Goal: Task Accomplishment & Management: Manage account settings

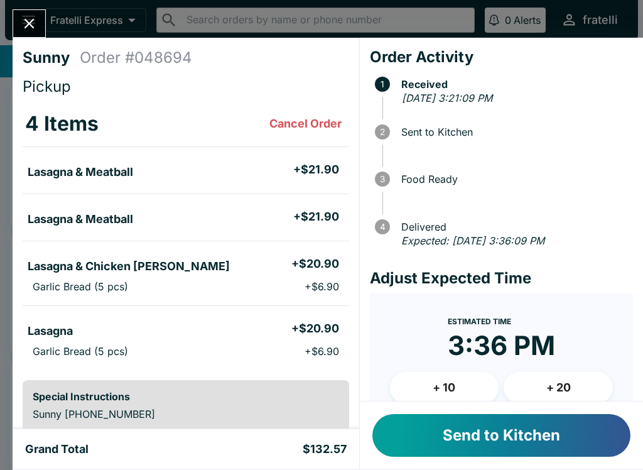
scroll to position [-1, 0]
click at [493, 436] on button "Send to Kitchen" at bounding box center [502, 435] width 258 height 43
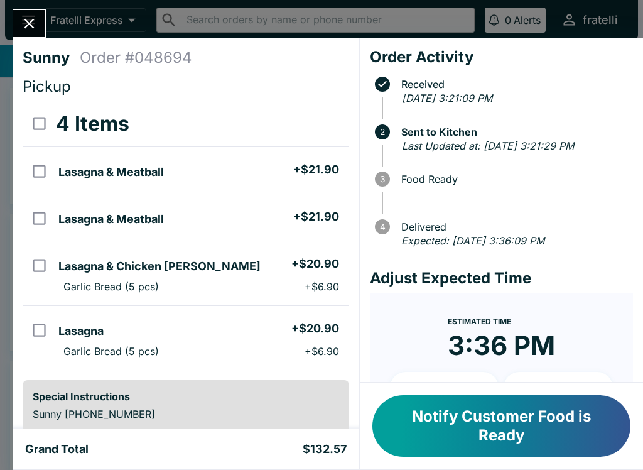
scroll to position [0, 0]
click at [532, 426] on button "Notify Customer Food is Ready" at bounding box center [502, 426] width 258 height 62
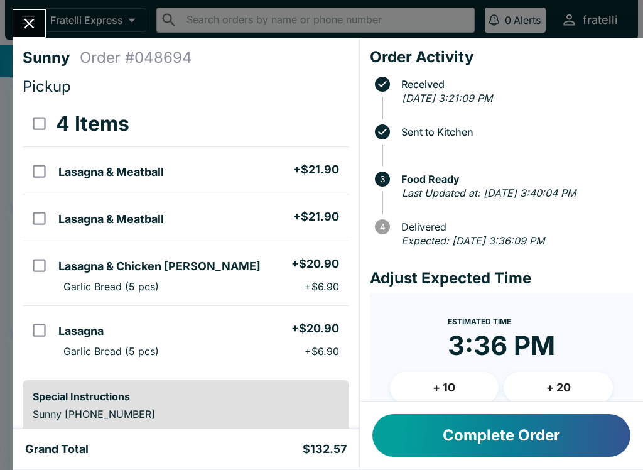
click at [469, 435] on button "Complete Order" at bounding box center [502, 435] width 258 height 43
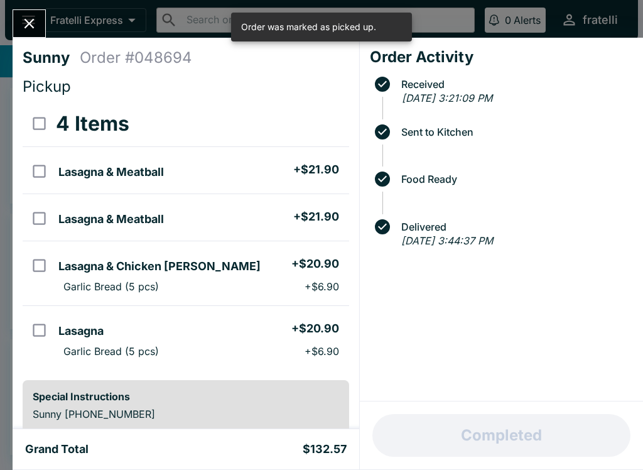
click at [28, 18] on icon "Close" at bounding box center [29, 23] width 17 height 17
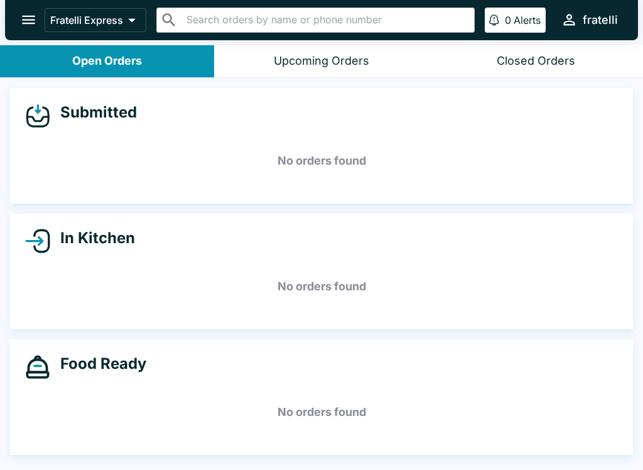
click at [541, 54] on div "Closed Orders" at bounding box center [536, 61] width 79 height 14
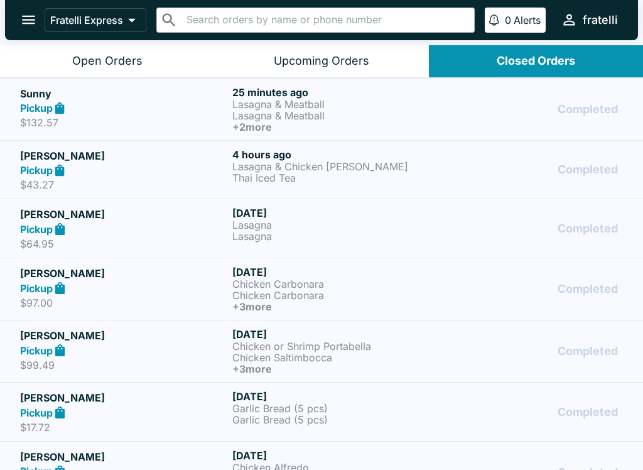
click at [317, 99] on p "Lasagna & Meatball" at bounding box center [335, 104] width 207 height 11
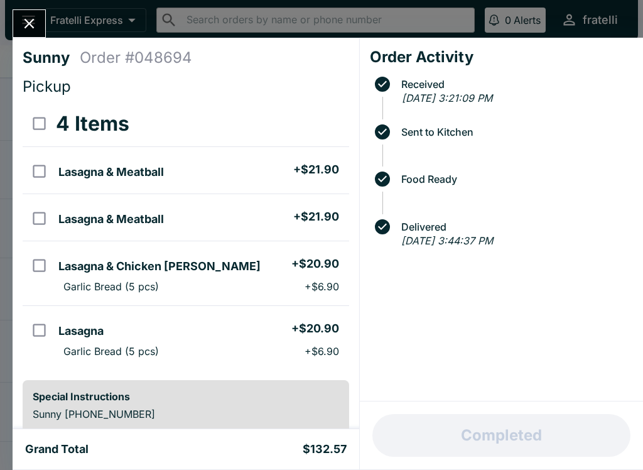
click at [35, 14] on button "Close" at bounding box center [29, 23] width 32 height 27
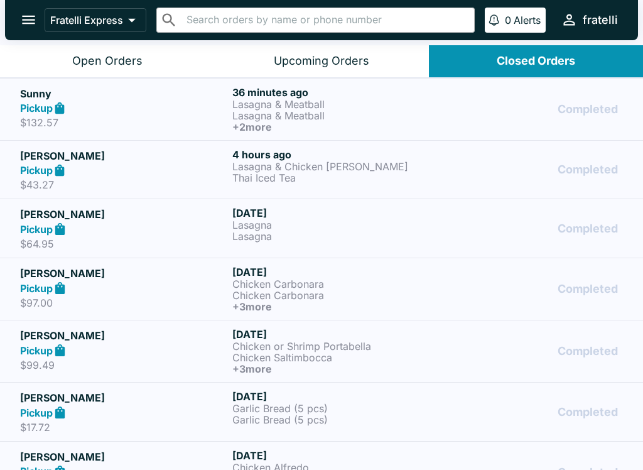
click at [133, 103] on div "Pickup" at bounding box center [123, 108] width 207 height 14
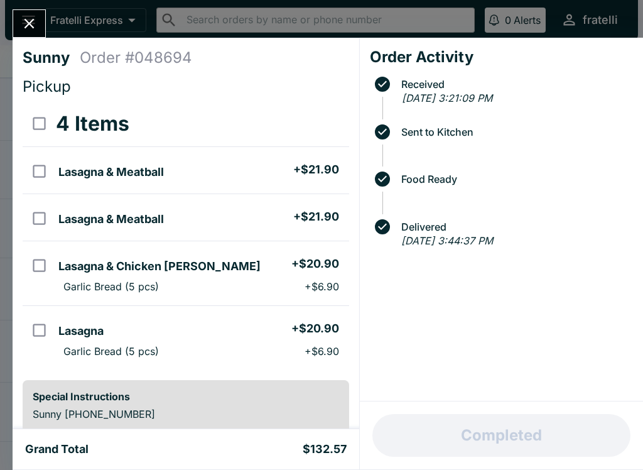
click at [36, 29] on icon "Close" at bounding box center [29, 23] width 17 height 17
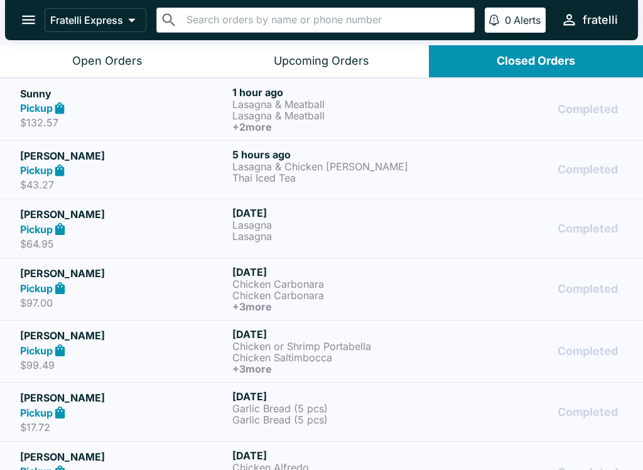
click at [102, 56] on div "Open Orders" at bounding box center [107, 61] width 70 height 14
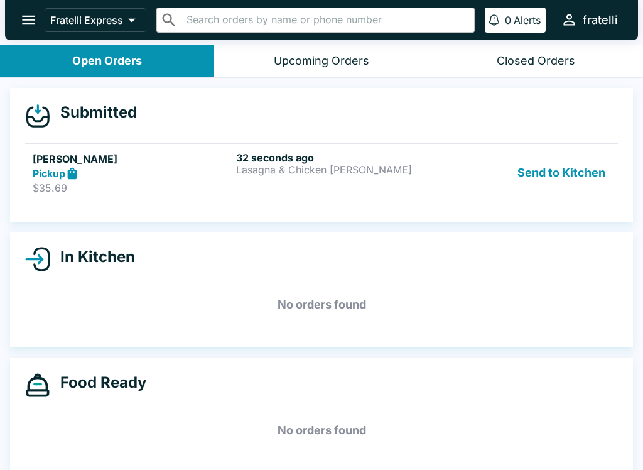
click at [114, 164] on h5 "[PERSON_NAME]" at bounding box center [132, 158] width 199 height 15
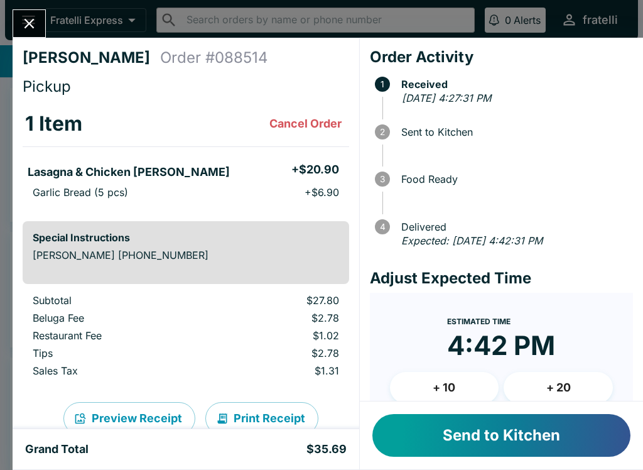
click at [489, 433] on button "Send to Kitchen" at bounding box center [502, 435] width 258 height 43
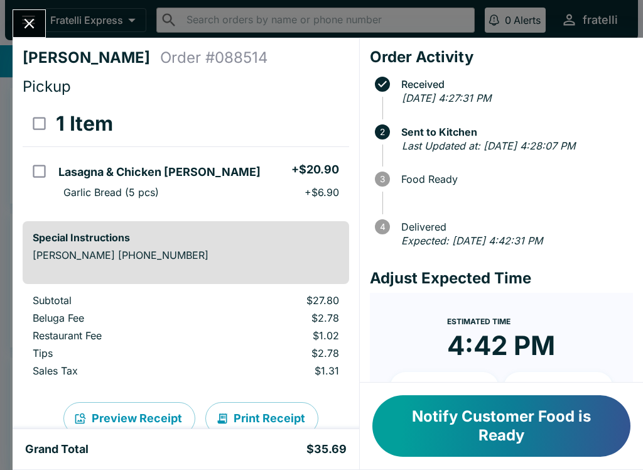
click at [485, 423] on button "Notify Customer Food is Ready" at bounding box center [502, 426] width 258 height 62
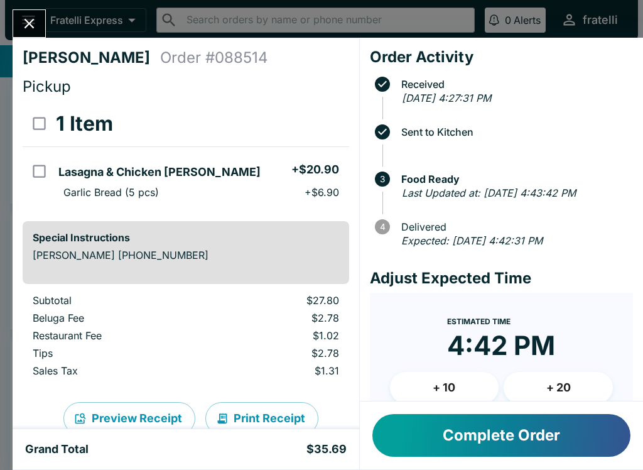
click at [528, 414] on button "Complete Order" at bounding box center [502, 435] width 258 height 43
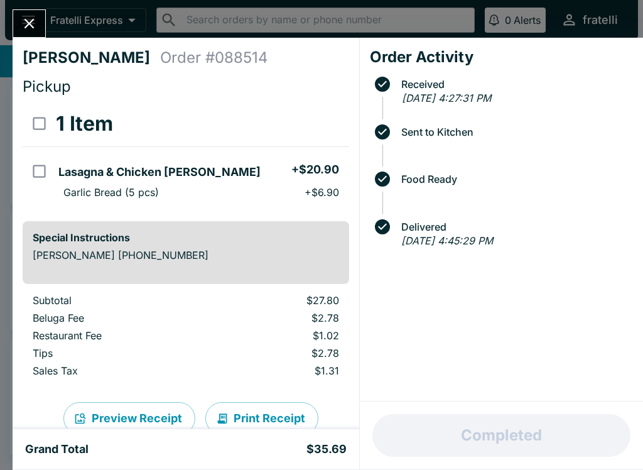
click at [27, 19] on icon "Close" at bounding box center [29, 23] width 17 height 17
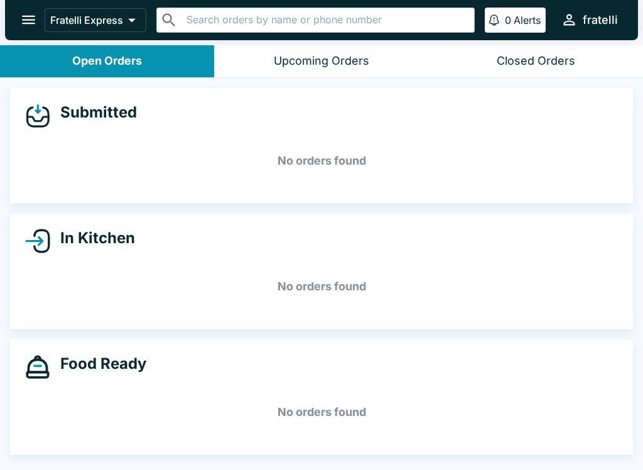
click at [536, 67] on div "Closed Orders" at bounding box center [536, 61] width 79 height 14
